Goal: Task Accomplishment & Management: Use online tool/utility

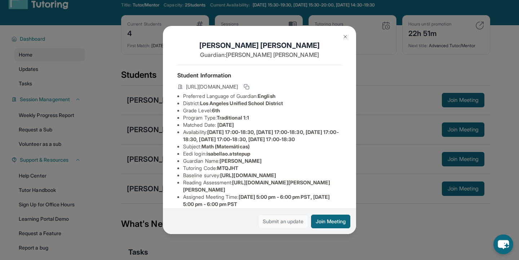
scroll to position [138, 0]
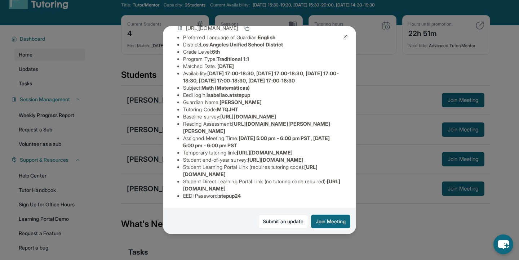
click at [355, 126] on div "[PERSON_NAME] Guardian: [PERSON_NAME] Student Information [URL][DOMAIN_NAME] Pr…" at bounding box center [259, 130] width 193 height 208
click at [349, 42] on button at bounding box center [345, 37] width 14 height 14
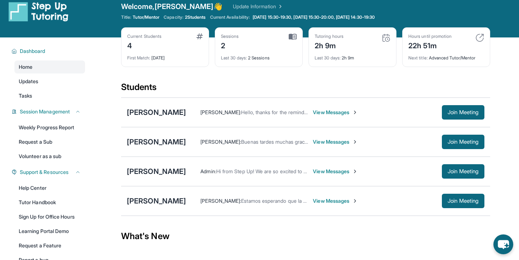
scroll to position [8, 0]
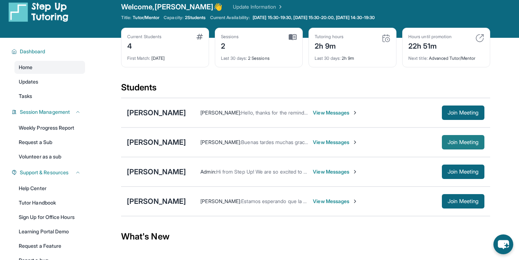
click at [465, 140] on span "Join Meeting" at bounding box center [463, 142] width 31 height 4
click at [157, 142] on div "[PERSON_NAME]" at bounding box center [156, 142] width 59 height 10
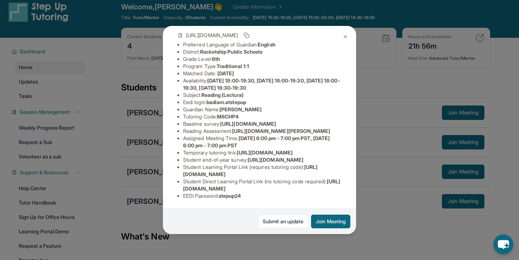
scroll to position [92, 0]
drag, startPoint x: 237, startPoint y: 112, endPoint x: 336, endPoint y: 125, distance: 100.0
click at [336, 128] on li "Reading Assessment : [URL][DOMAIN_NAME][PERSON_NAME]" at bounding box center [262, 131] width 159 height 7
copy span "[URL][DOMAIN_NAME][PERSON_NAME]"
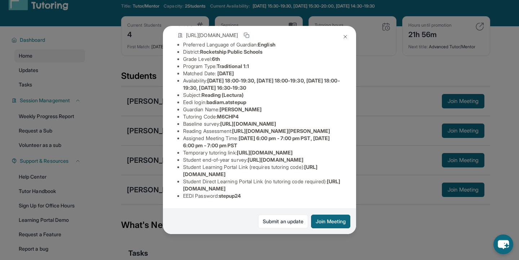
scroll to position [88, 0]
click at [232, 120] on li "Baseline survey : [URL][DOMAIN_NAME]" at bounding box center [262, 123] width 159 height 7
click at [232, 113] on li "Tutoring Code : M6CHP4" at bounding box center [262, 116] width 159 height 7
copy span "M6CHP4"
click at [217, 120] on li "Baseline survey : [URL][DOMAIN_NAME]" at bounding box center [262, 123] width 159 height 7
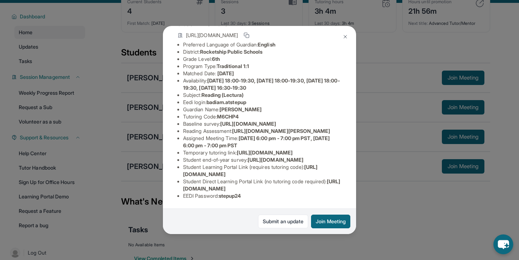
scroll to position [130, 0]
click at [343, 44] on button at bounding box center [345, 37] width 14 height 14
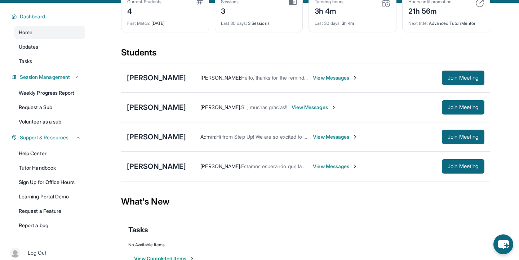
click at [314, 105] on span "View Messages" at bounding box center [314, 107] width 45 height 7
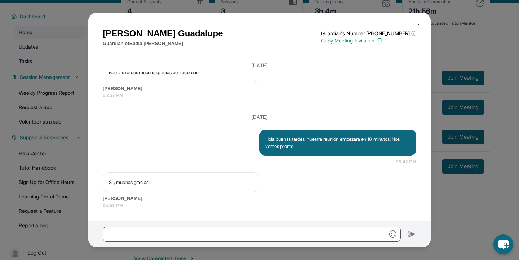
scroll to position [63, 0]
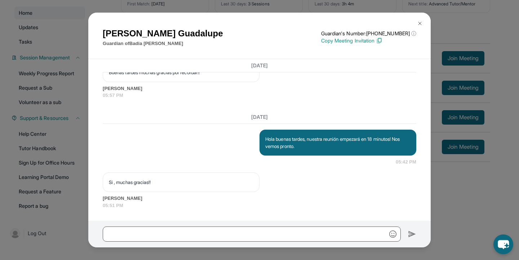
click at [420, 22] on img at bounding box center [420, 24] width 6 height 6
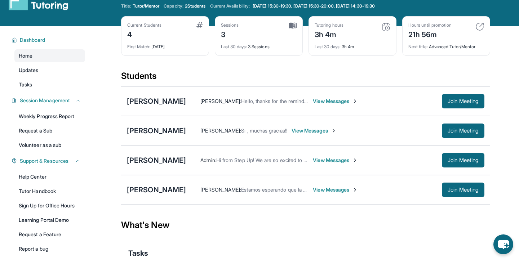
scroll to position [0, 0]
